Goal: Transaction & Acquisition: Purchase product/service

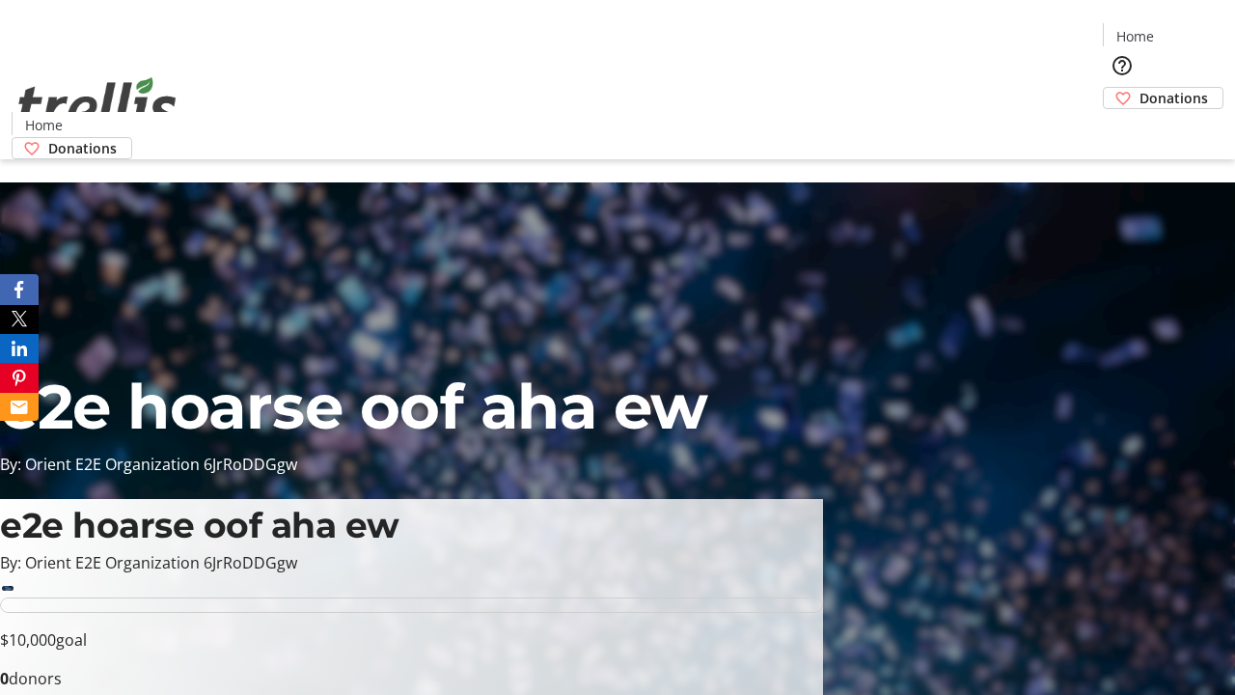
click at [1139, 88] on span "Donations" at bounding box center [1173, 98] width 68 height 20
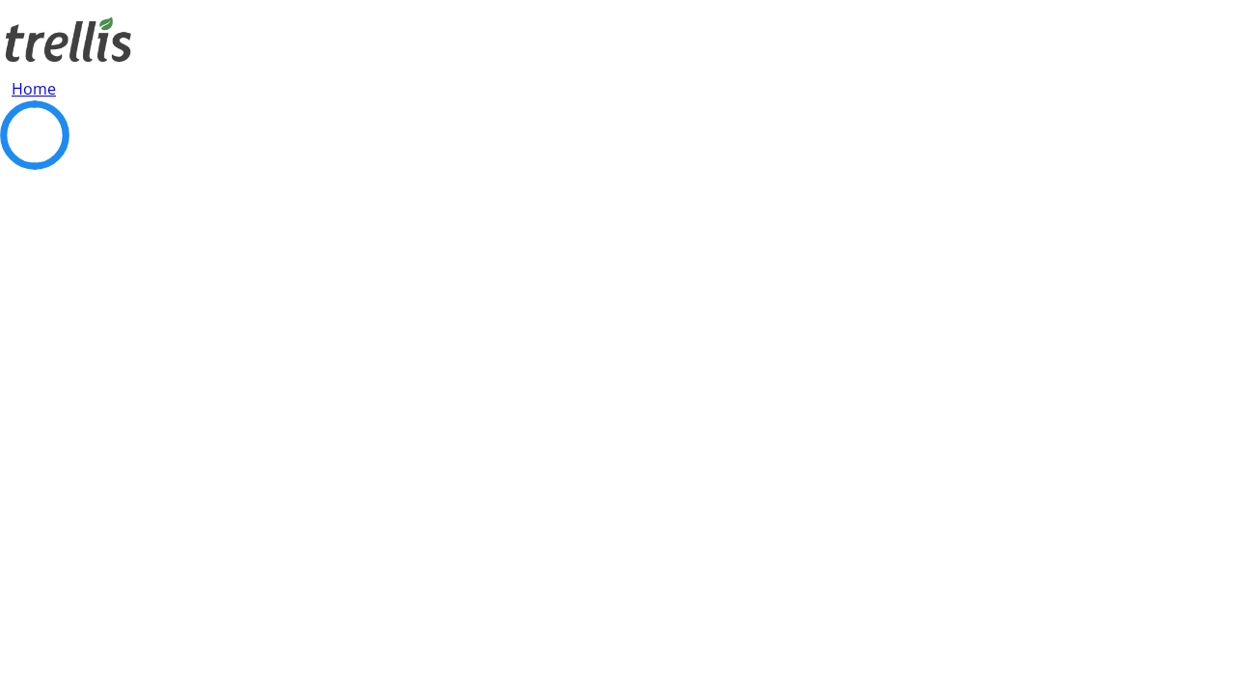
select select "CA"
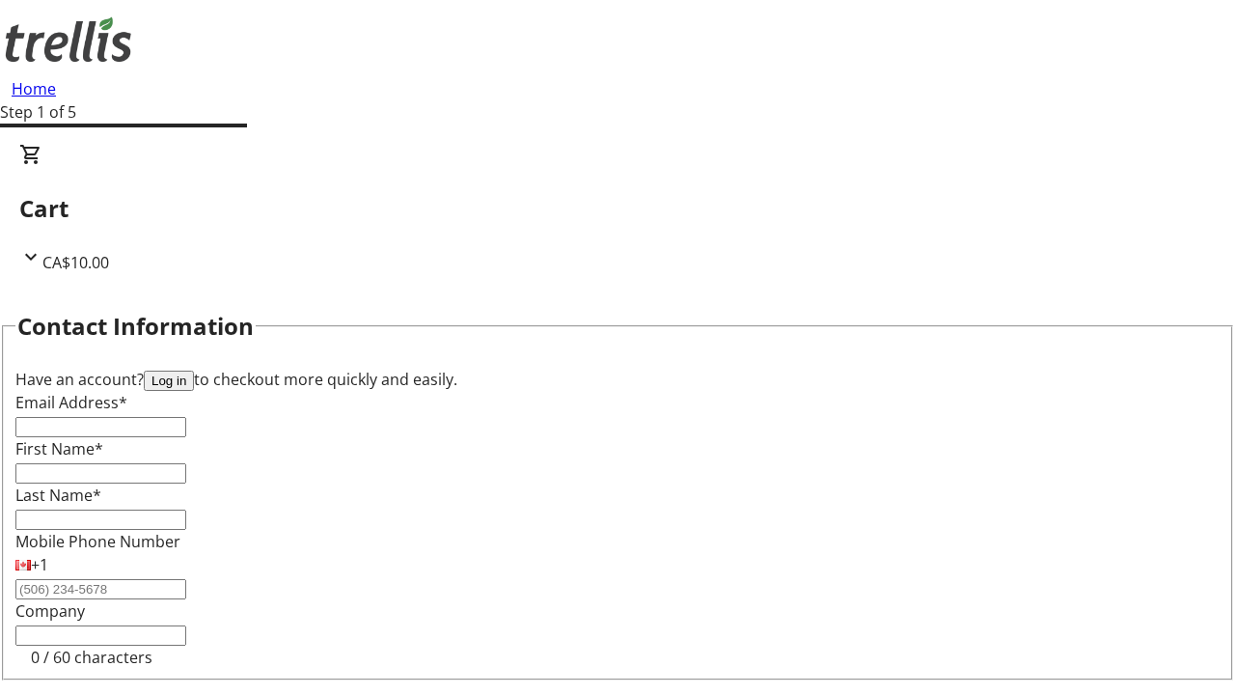
click at [194, 370] on button "Log in" at bounding box center [169, 380] width 50 height 20
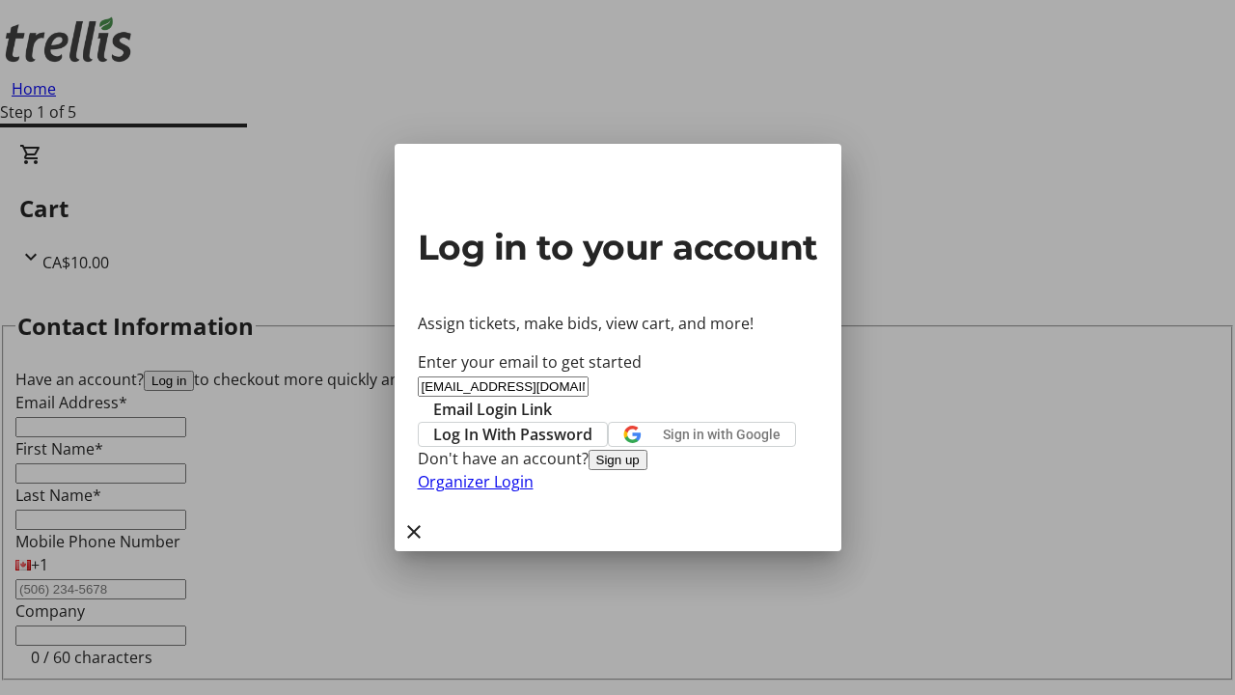
type input "[EMAIL_ADDRESS][DOMAIN_NAME]"
click at [552, 397] on span "Email Login Link" at bounding box center [492, 408] width 119 height 23
